Goal: Task Accomplishment & Management: Manage account settings

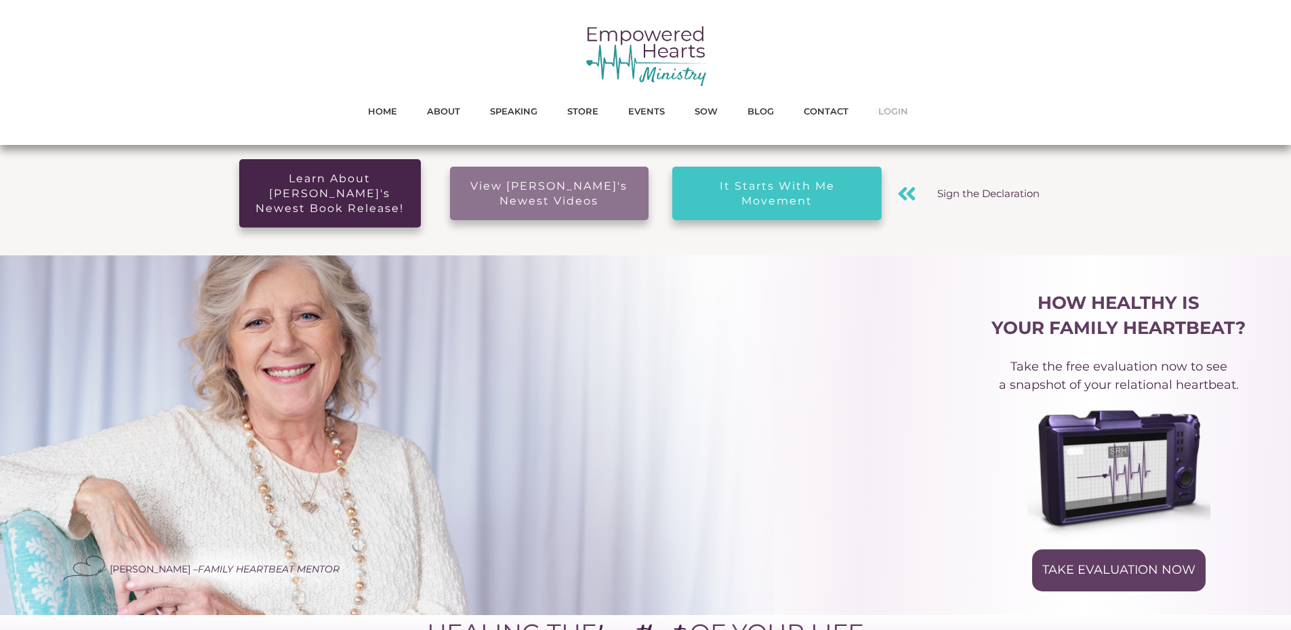
click at [884, 115] on span "LOGIN" at bounding box center [893, 111] width 30 height 18
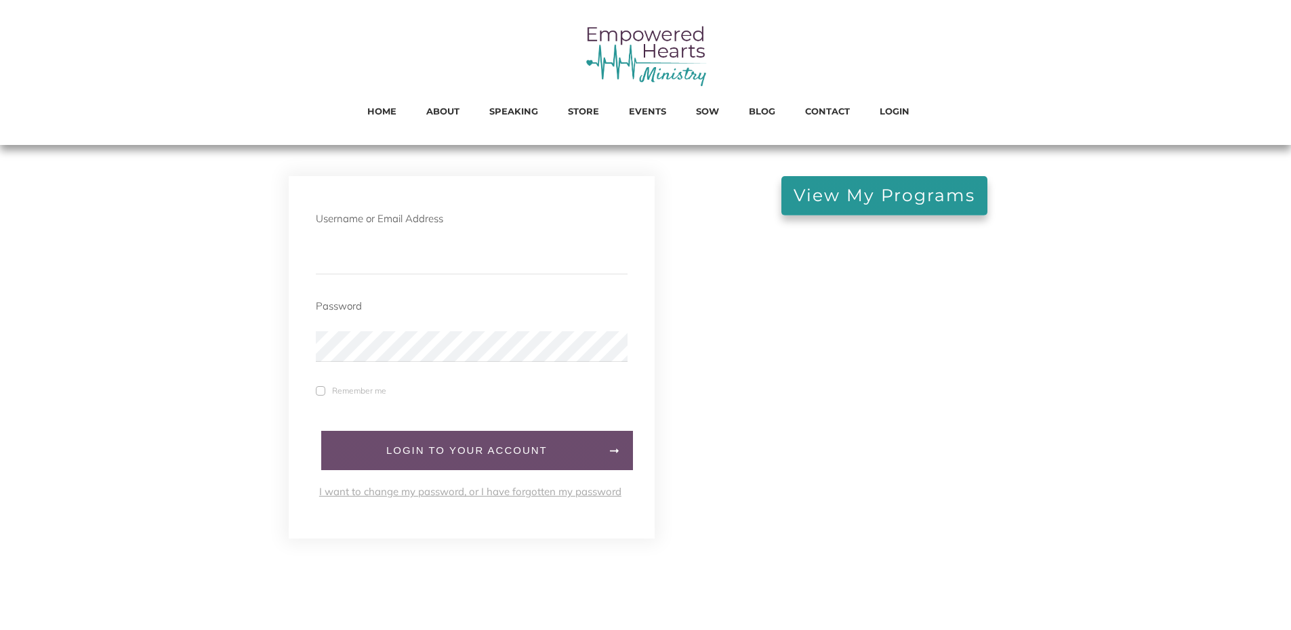
type input "michellegephart@comcast.net"
click at [392, 443] on link "LogIn to your account" at bounding box center [477, 450] width 312 height 39
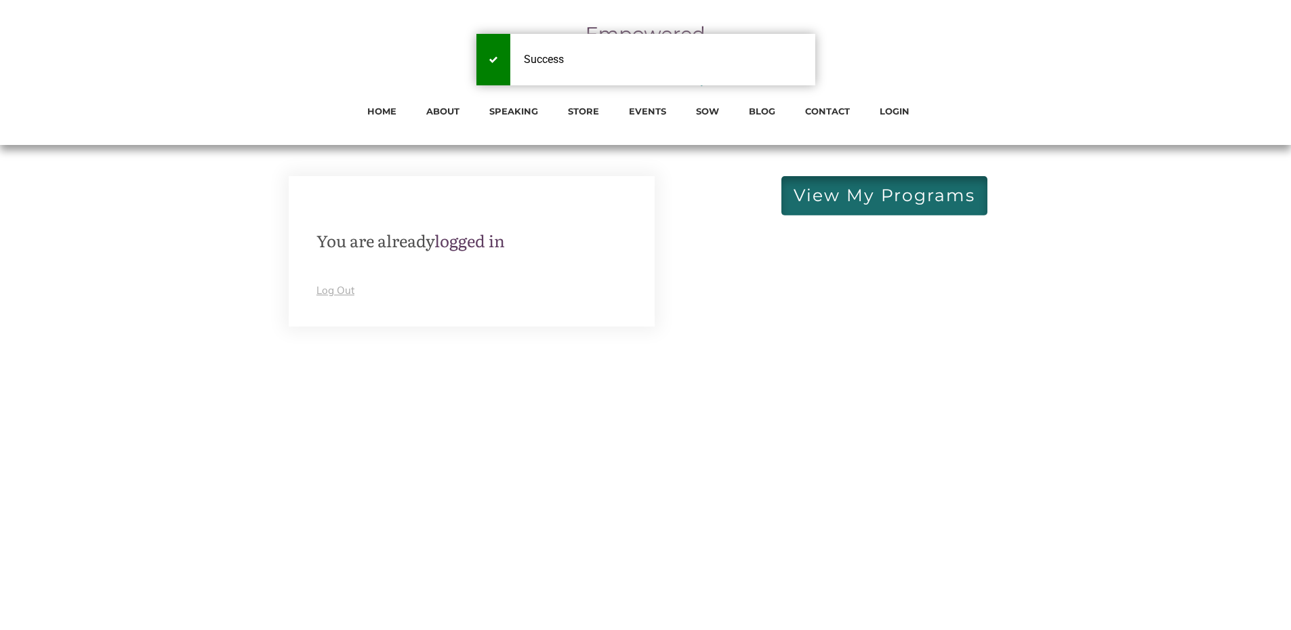
click at [856, 203] on span "View My Programs" at bounding box center [885, 195] width 182 height 15
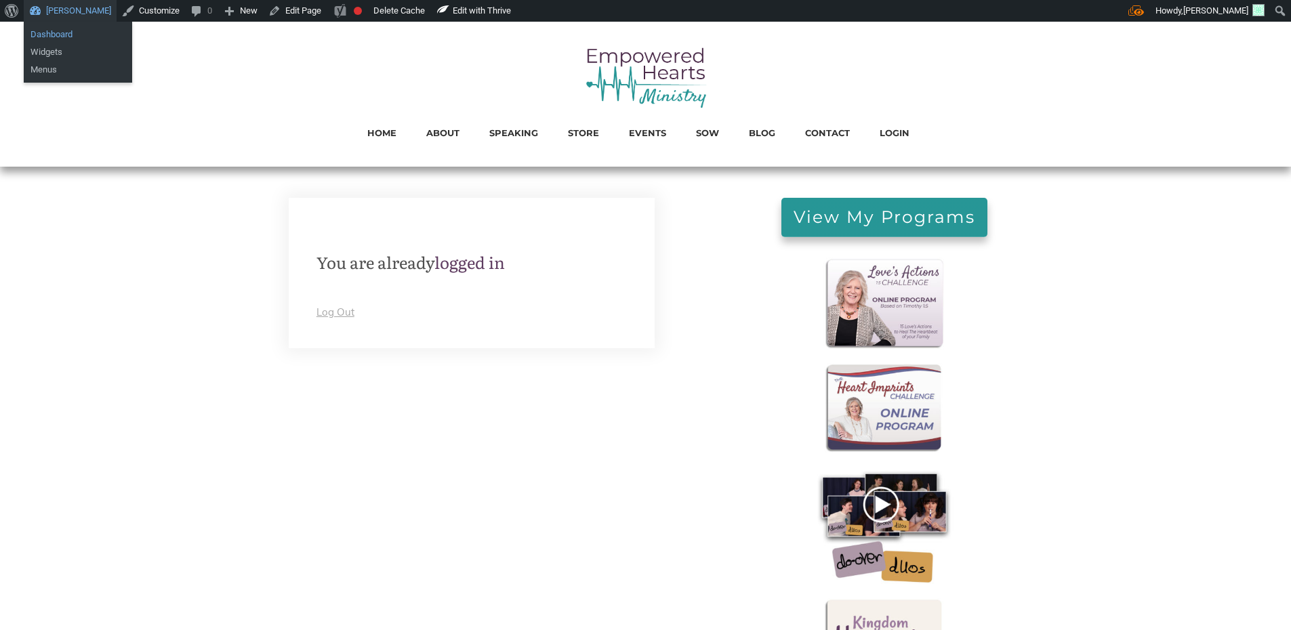
click at [77, 39] on link "Dashboard" at bounding box center [78, 35] width 108 height 18
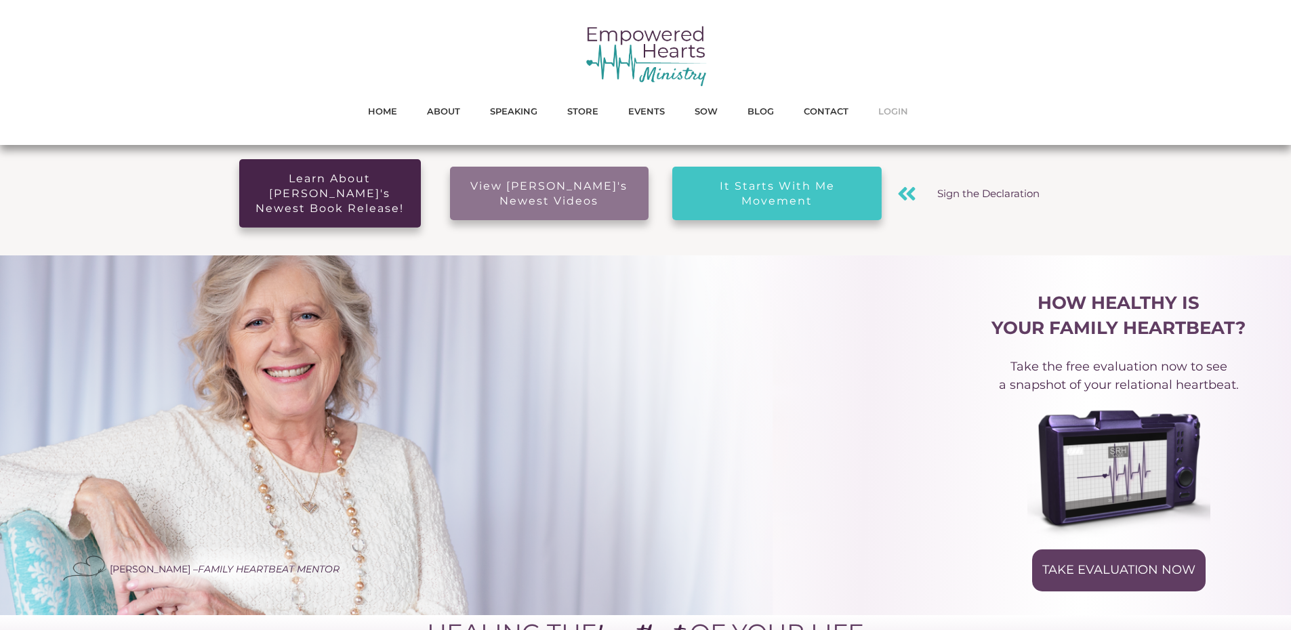
click at [895, 115] on span "LOGIN" at bounding box center [893, 111] width 30 height 18
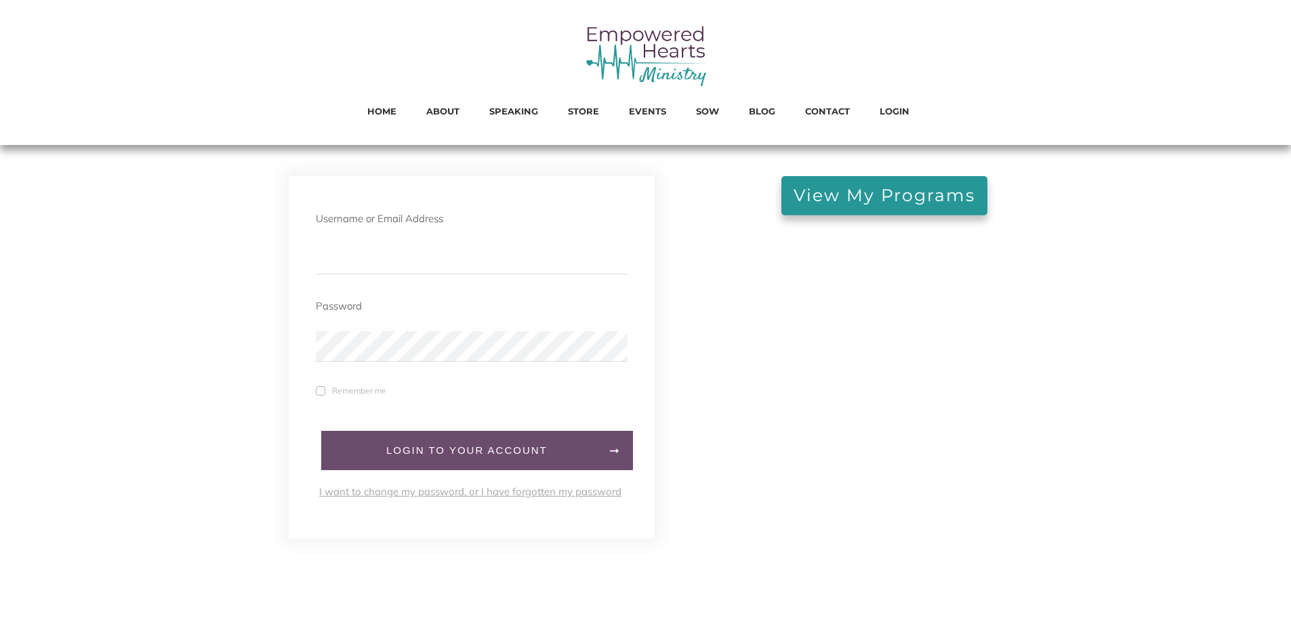
type input "[EMAIL_ADDRESS][DOMAIN_NAME]"
click at [413, 456] on span "LogIn to your account" at bounding box center [467, 451] width 264 height 12
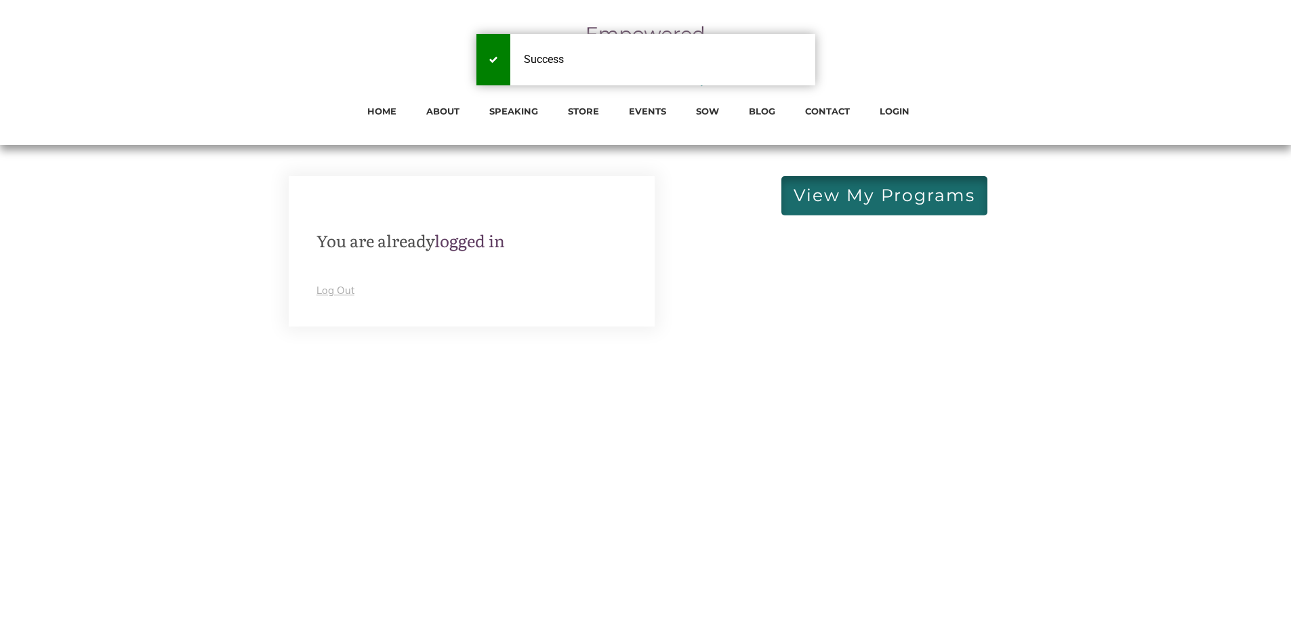
click at [816, 202] on span "View My Programs" at bounding box center [885, 195] width 182 height 15
